Goal: Task Accomplishment & Management: Use online tool/utility

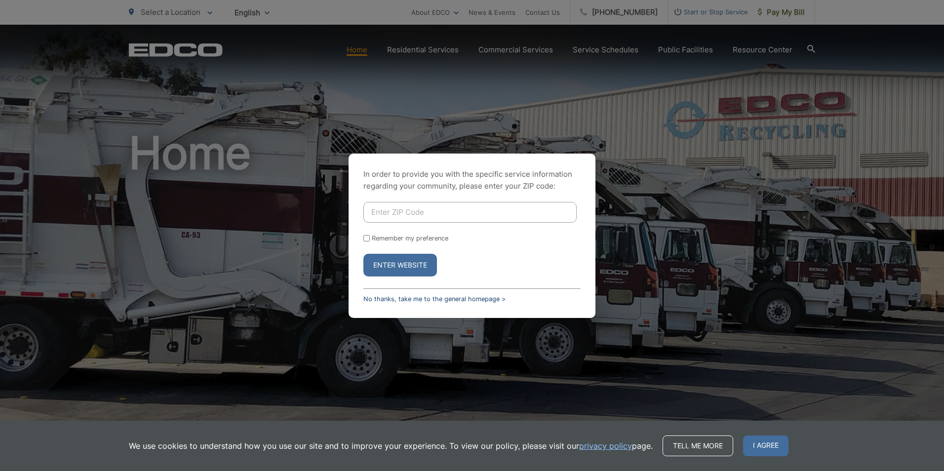
click at [409, 297] on link "No thanks, take me to the general homepage >" at bounding box center [434, 298] width 142 height 7
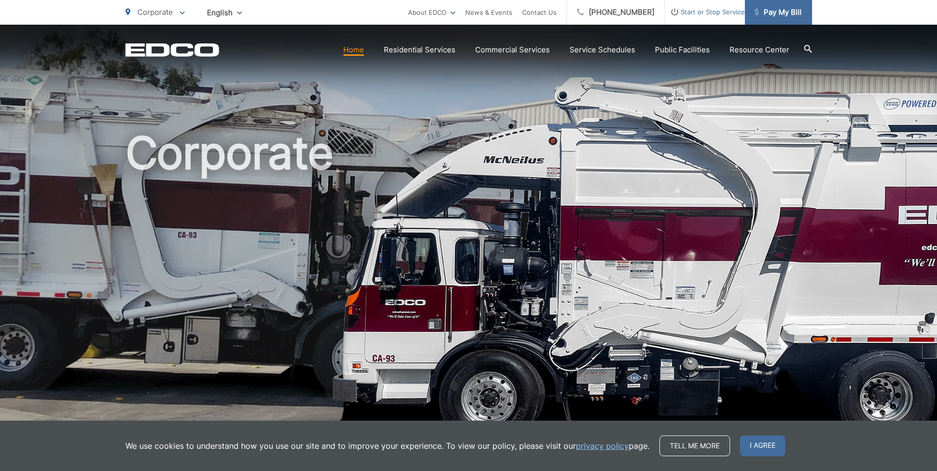
click at [801, 12] on link "Pay My Bill" at bounding box center [778, 12] width 67 height 25
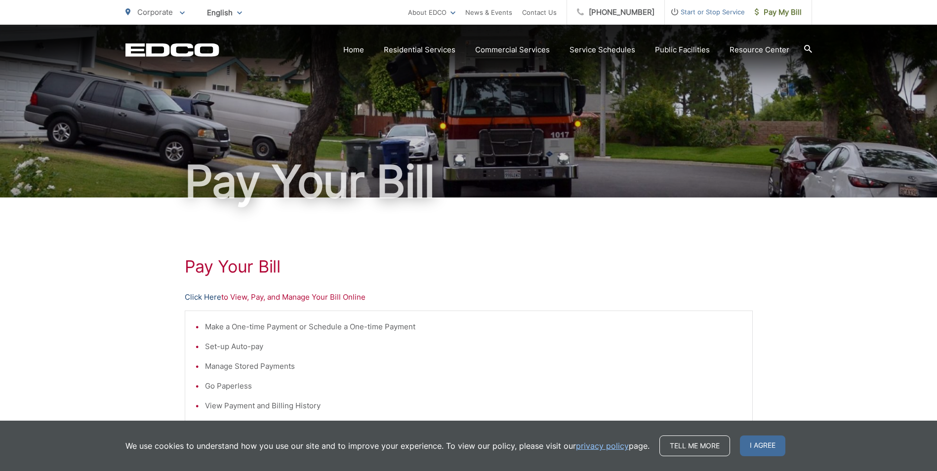
click at [202, 297] on link "Click Here" at bounding box center [203, 297] width 37 height 12
